Goal: Download file/media

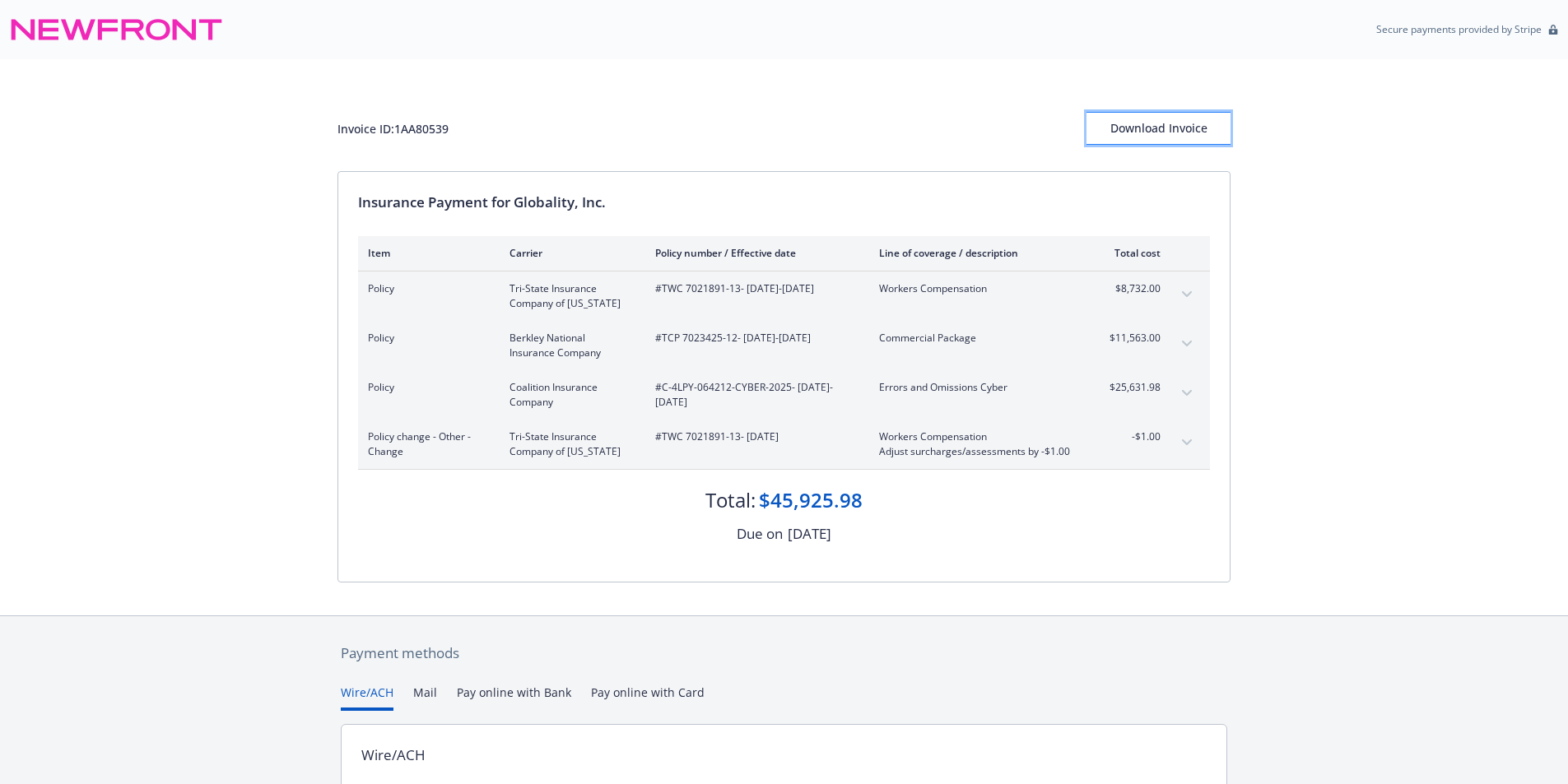
click at [1208, 126] on div "Download Invoice" at bounding box center [1157, 128] width 144 height 31
